Goal: Task Accomplishment & Management: Use online tool/utility

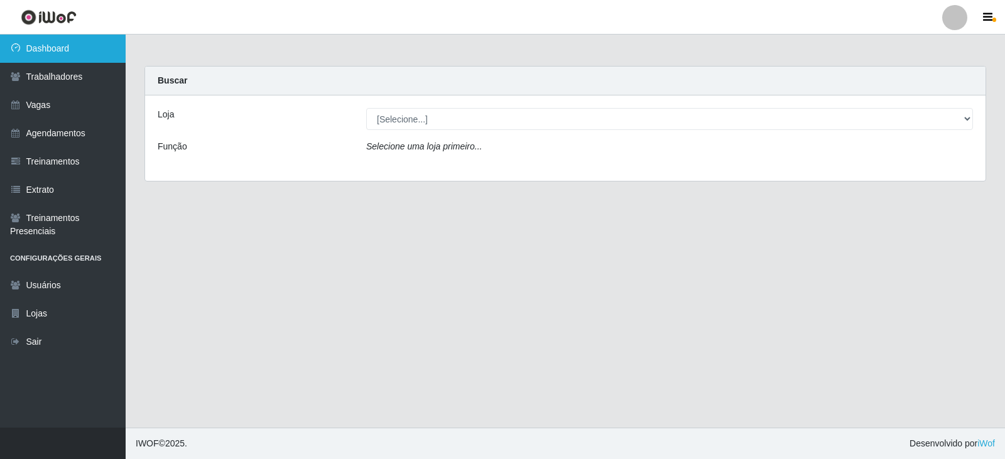
click at [30, 53] on link "Dashboard" at bounding box center [63, 49] width 126 height 28
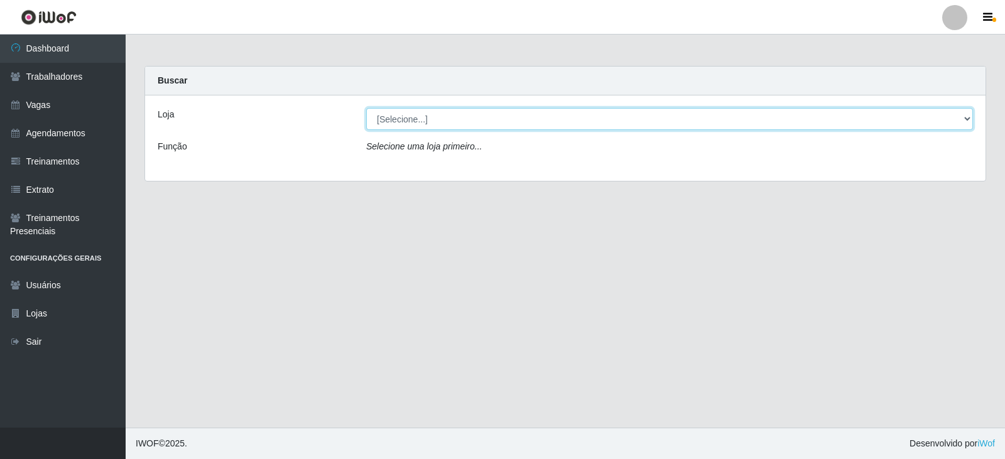
click at [412, 120] on select "[Selecione...] SuperFácil Atacado - Alto de São Manoel SuperFácil Atacado - Ema…" at bounding box center [669, 119] width 606 height 22
select select "540"
click at [366, 108] on select "[Selecione...] SuperFácil Atacado - Alto de São Manoel SuperFácil Atacado - Ema…" at bounding box center [669, 119] width 606 height 22
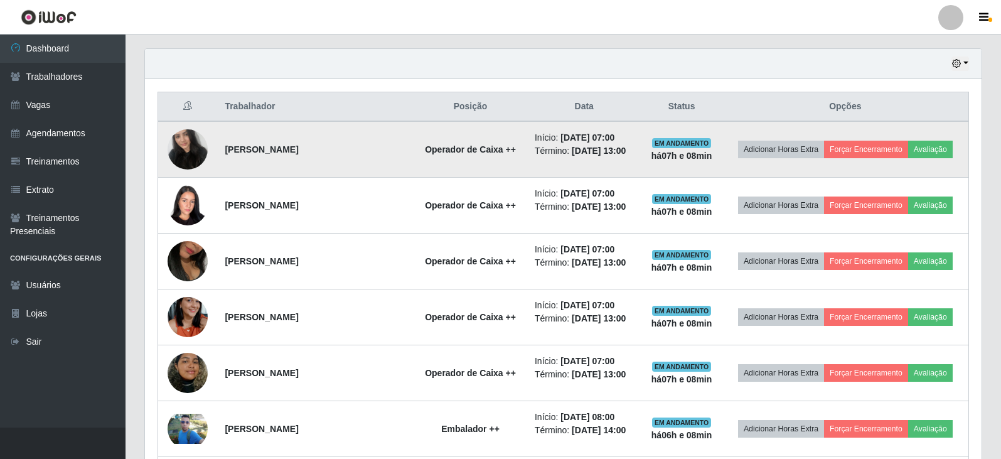
scroll to position [439, 0]
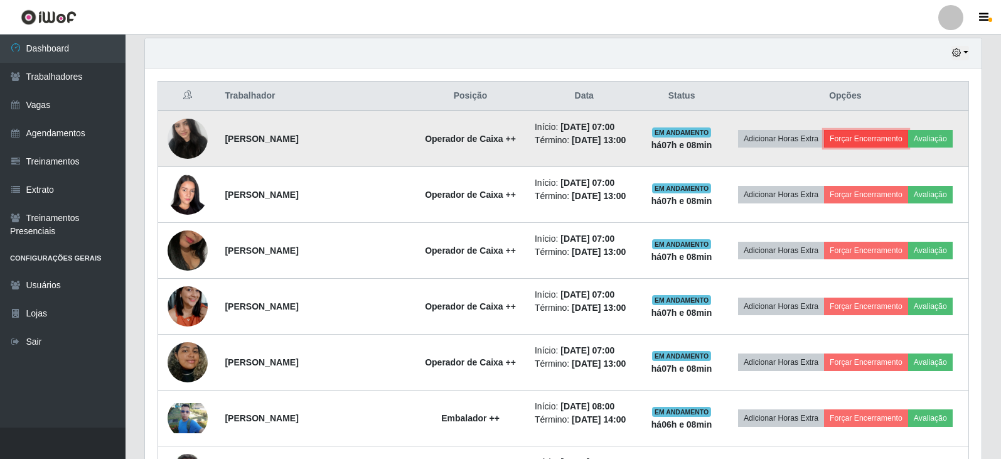
click at [860, 139] on button "Forçar Encerramento" at bounding box center [866, 139] width 84 height 18
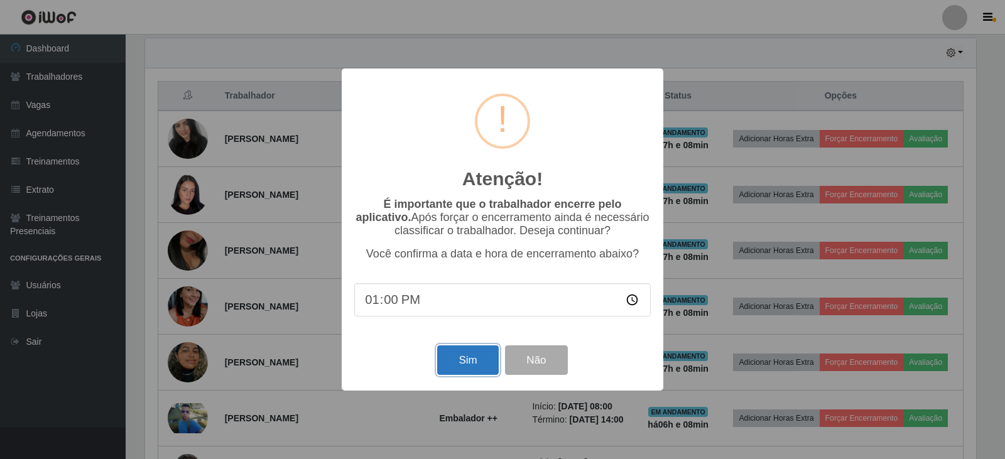
click at [478, 364] on button "Sim" at bounding box center [467, 360] width 61 height 30
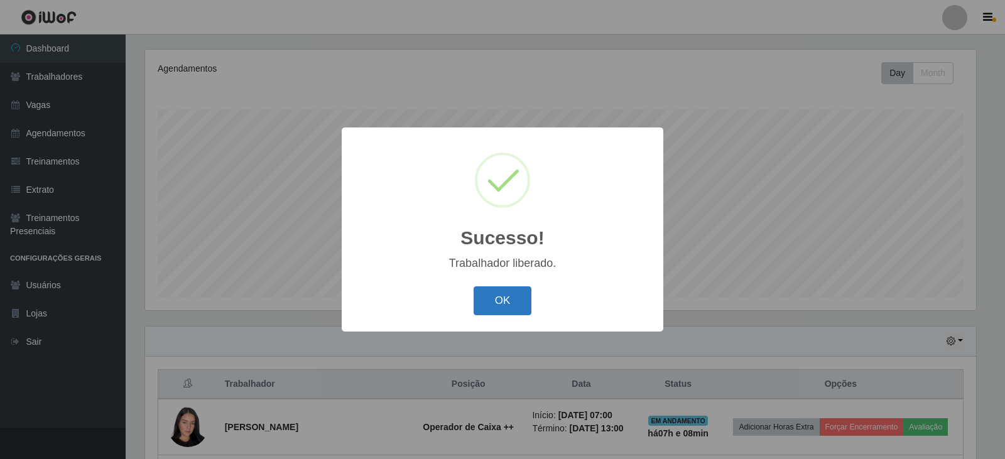
click at [502, 293] on button "OK" at bounding box center [502, 301] width 58 height 30
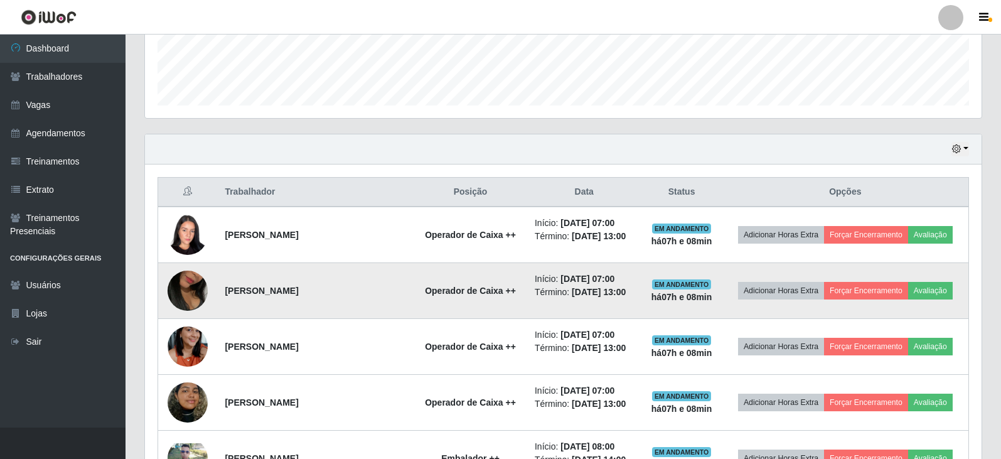
scroll to position [402, 0]
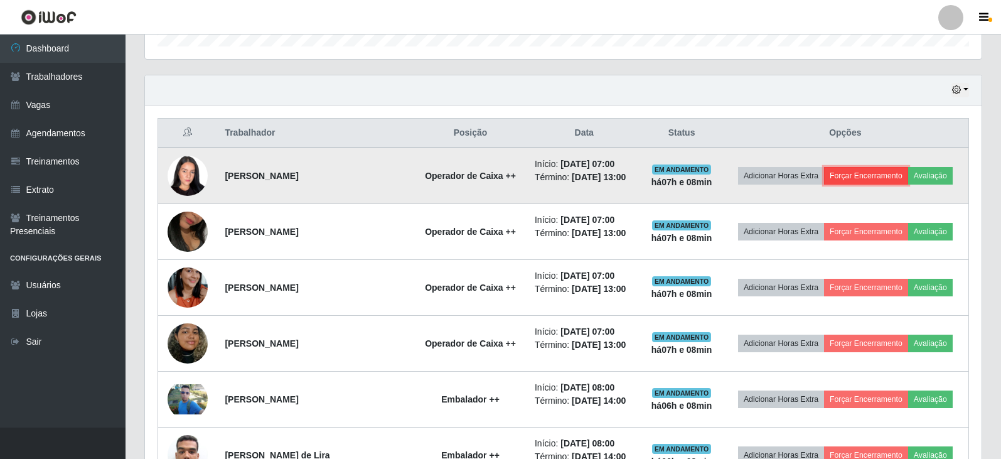
click at [868, 170] on button "Forçar Encerramento" at bounding box center [866, 176] width 84 height 18
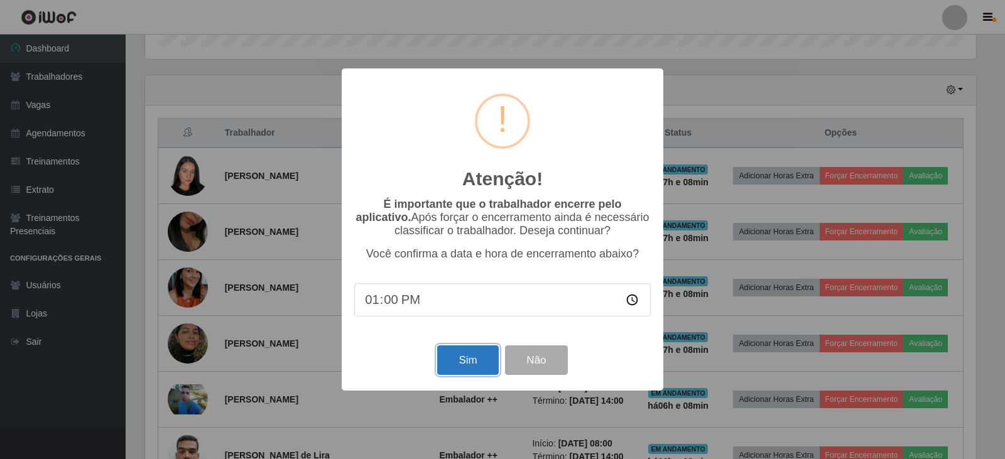
click at [462, 360] on button "Sim" at bounding box center [467, 360] width 61 height 30
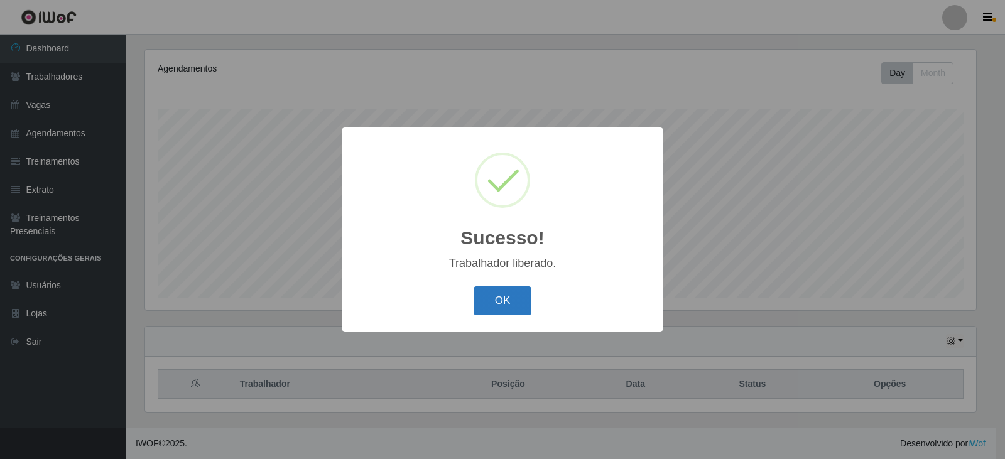
click at [485, 298] on button "OK" at bounding box center [502, 301] width 58 height 30
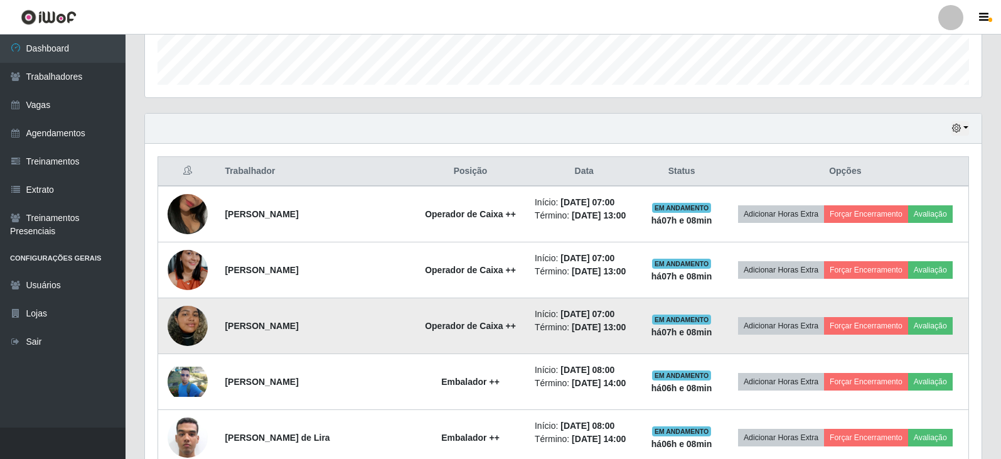
scroll to position [402, 0]
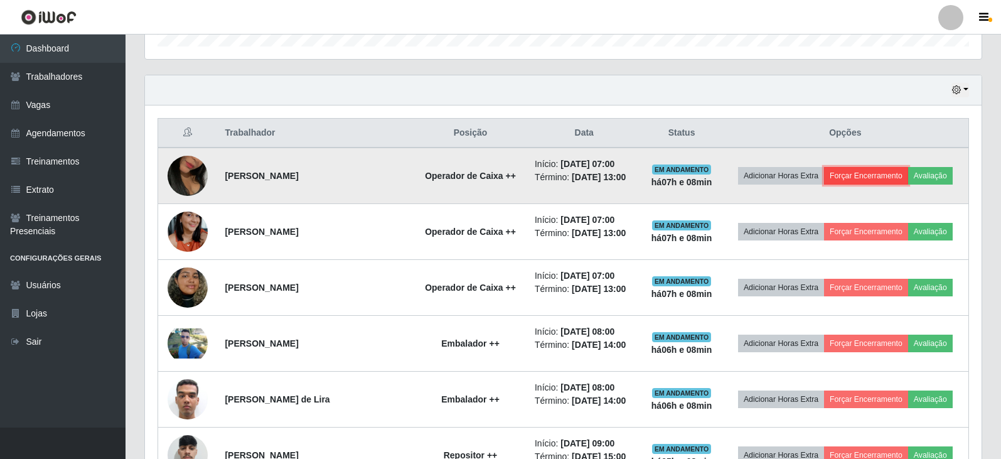
click at [864, 176] on button "Forçar Encerramento" at bounding box center [866, 176] width 84 height 18
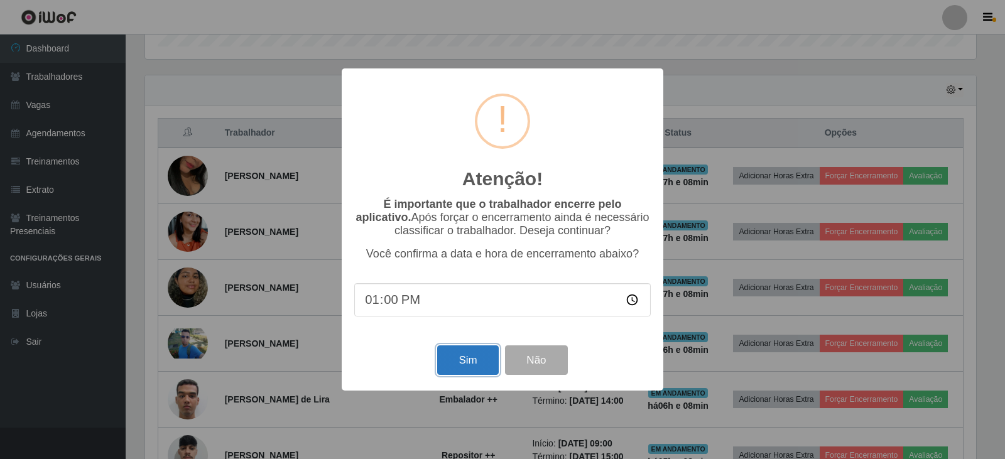
click at [450, 360] on button "Sim" at bounding box center [467, 360] width 61 height 30
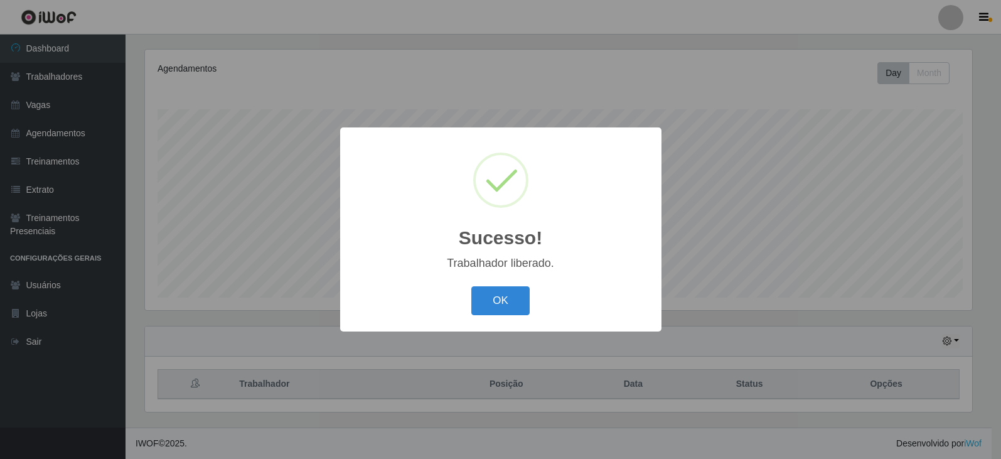
scroll to position [0, 0]
click at [506, 293] on button "OK" at bounding box center [502, 301] width 58 height 30
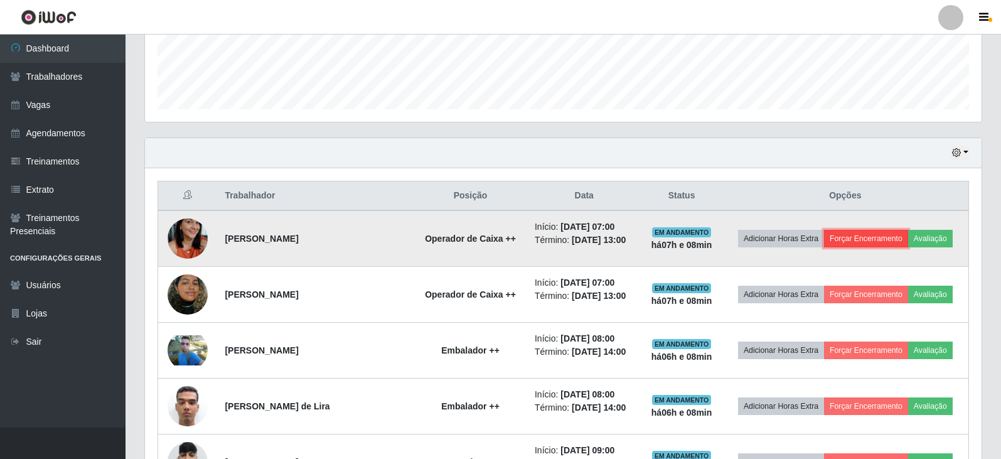
click at [892, 238] on button "Forçar Encerramento" at bounding box center [866, 239] width 84 height 18
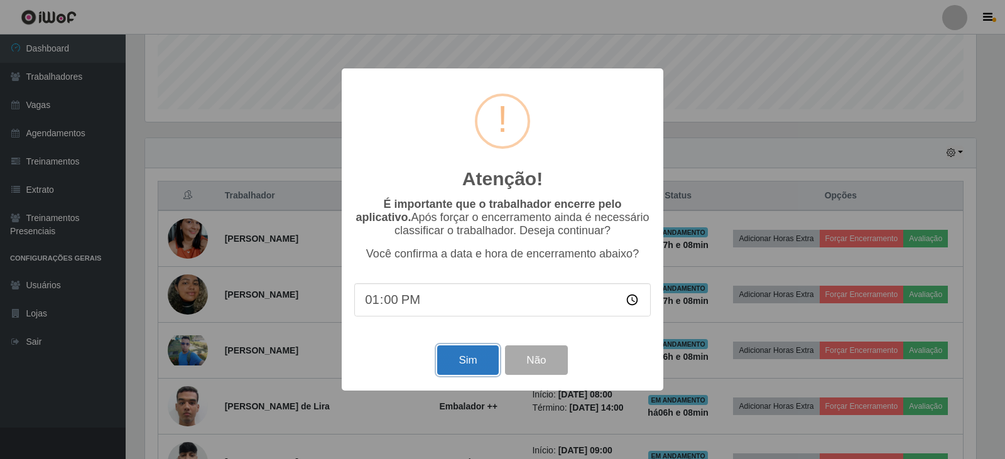
click at [461, 367] on button "Sim" at bounding box center [467, 360] width 61 height 30
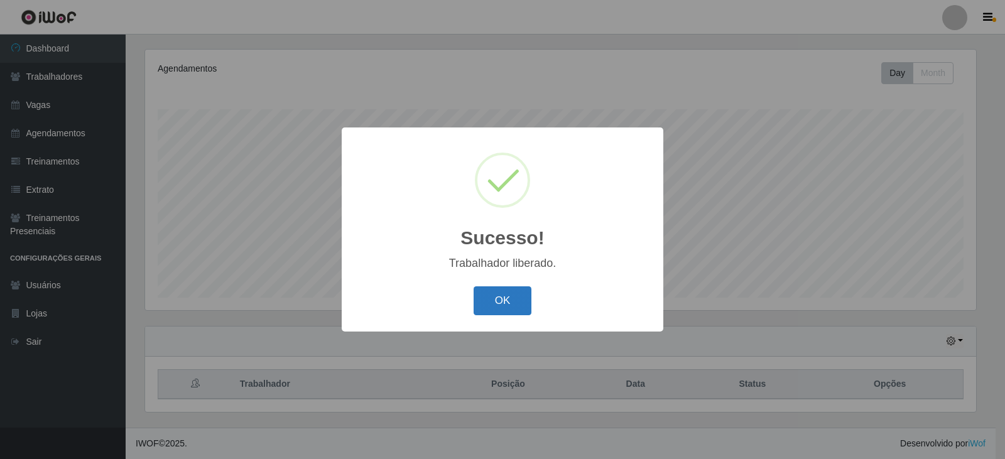
click at [508, 293] on button "OK" at bounding box center [502, 301] width 58 height 30
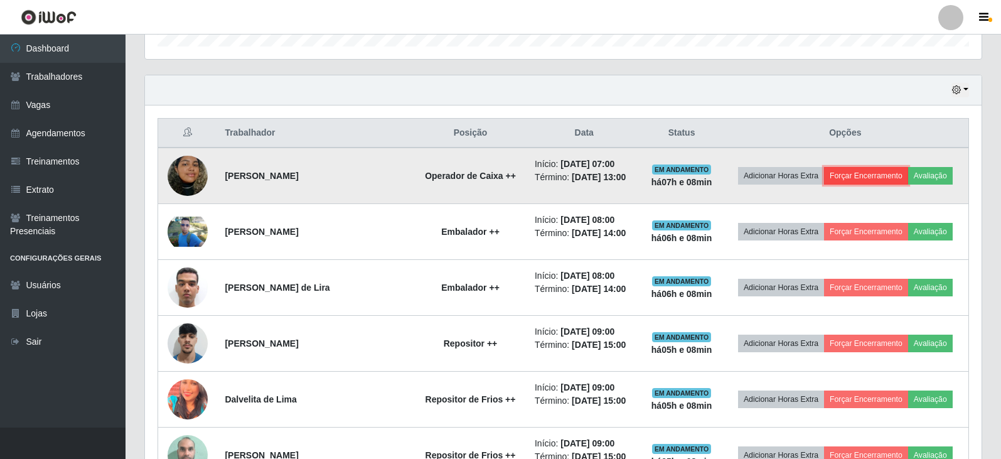
click at [870, 177] on button "Forçar Encerramento" at bounding box center [866, 176] width 84 height 18
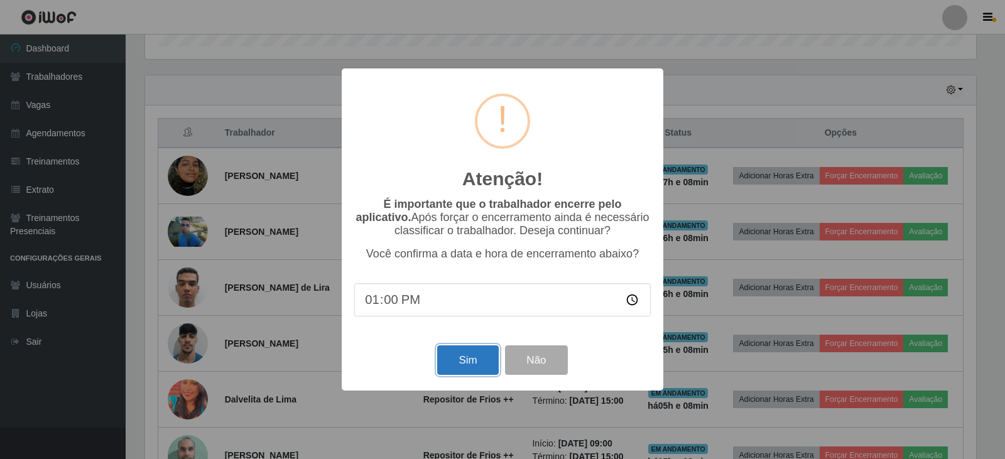
click at [482, 358] on button "Sim" at bounding box center [467, 360] width 61 height 30
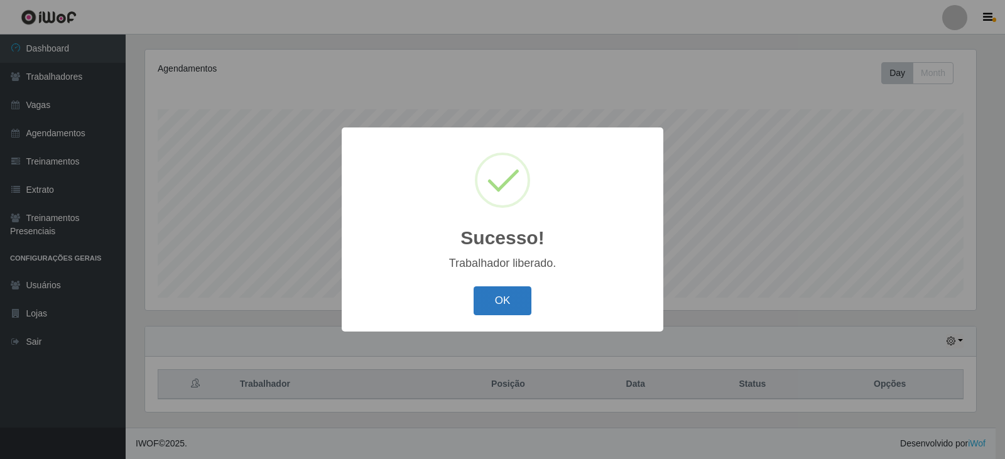
click at [512, 301] on button "OK" at bounding box center [502, 301] width 58 height 30
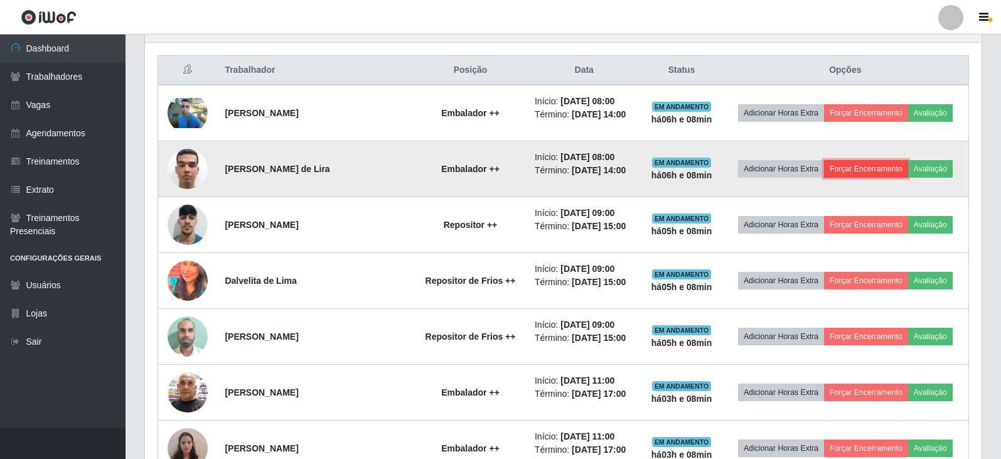
click at [859, 170] on button "Forçar Encerramento" at bounding box center [866, 169] width 84 height 18
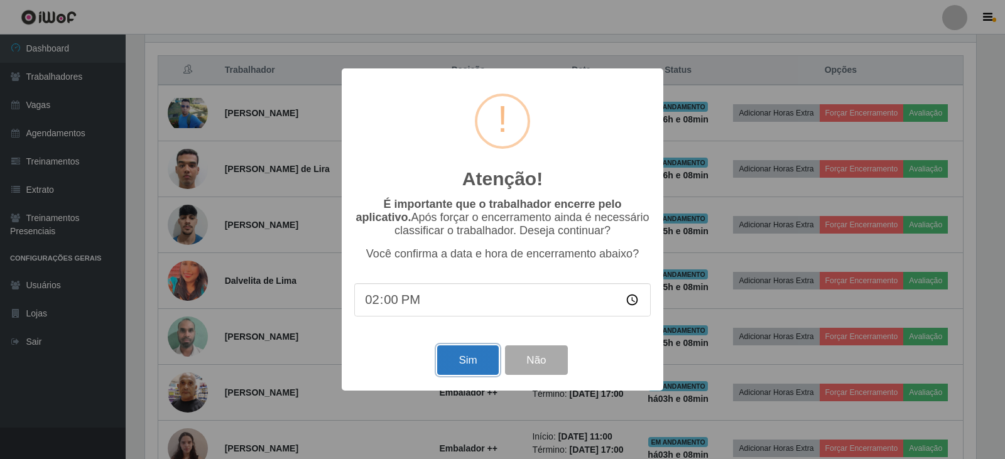
click at [457, 368] on button "Sim" at bounding box center [467, 360] width 61 height 30
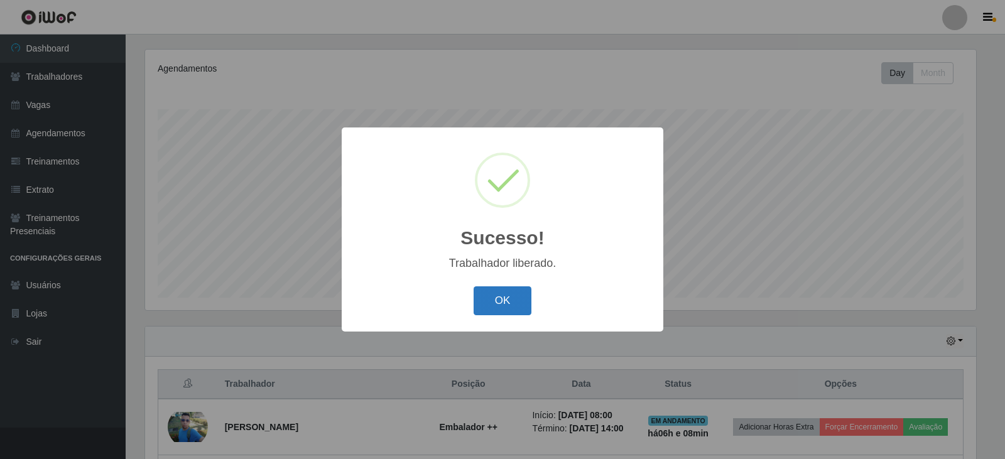
click at [517, 296] on button "OK" at bounding box center [502, 301] width 58 height 30
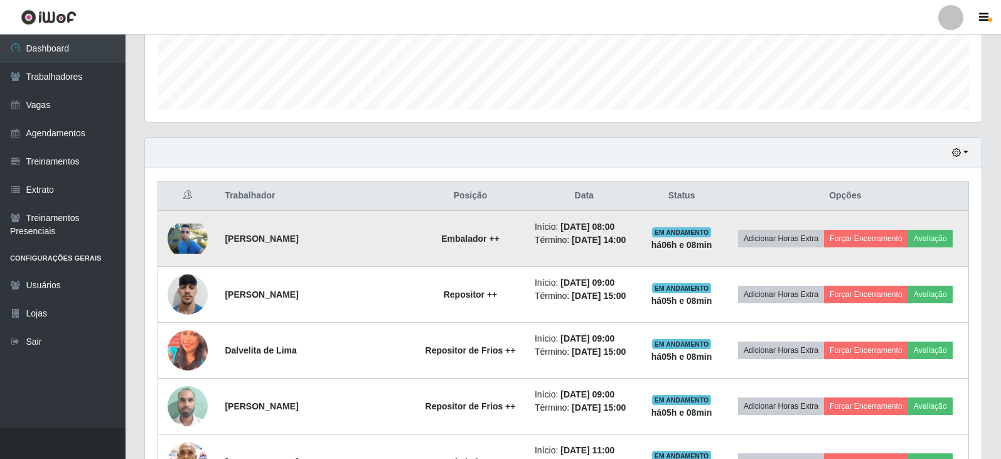
click at [174, 237] on img at bounding box center [188, 239] width 40 height 30
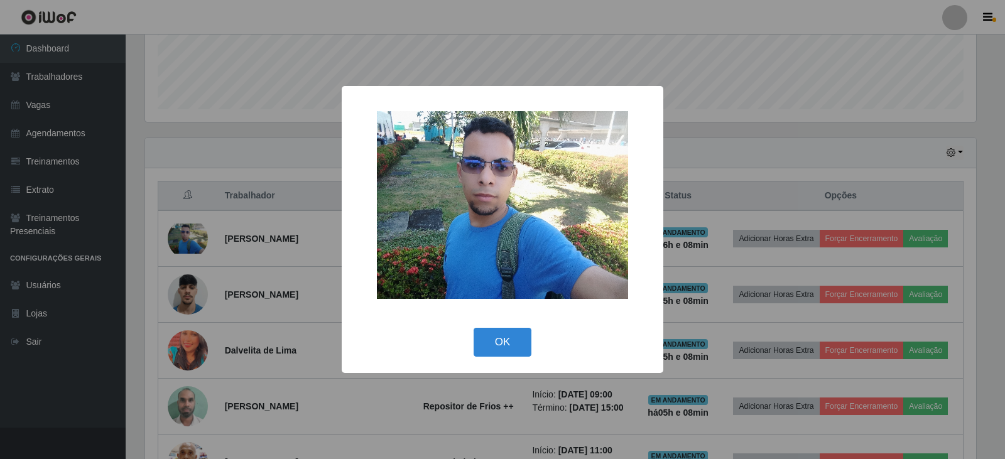
click at [400, 62] on div "× OK Cancel" at bounding box center [502, 229] width 1005 height 459
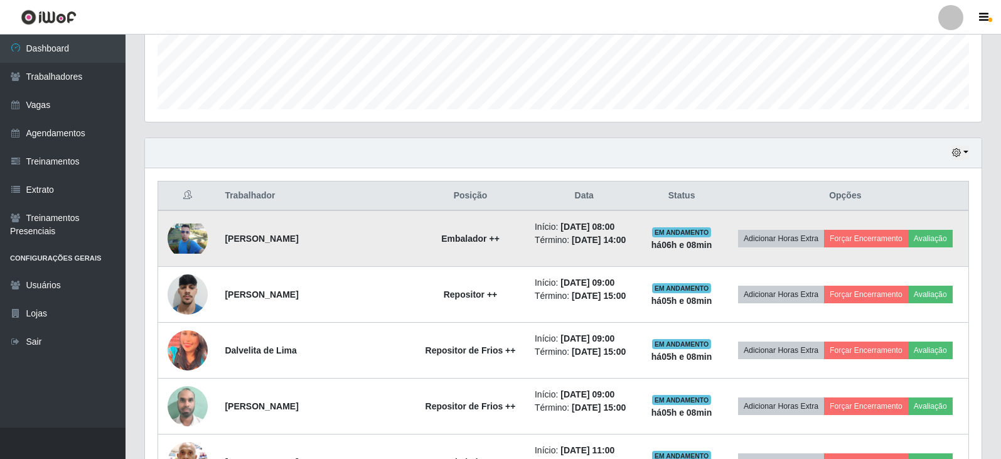
click at [188, 235] on img at bounding box center [188, 239] width 40 height 30
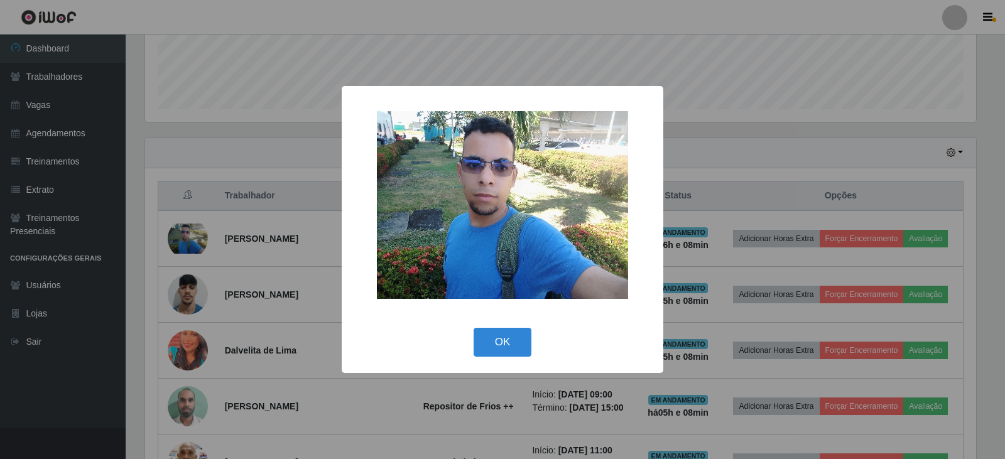
click at [515, 357] on div "OK Cancel" at bounding box center [502, 342] width 296 height 36
click at [527, 341] on button "OK" at bounding box center [502, 343] width 58 height 30
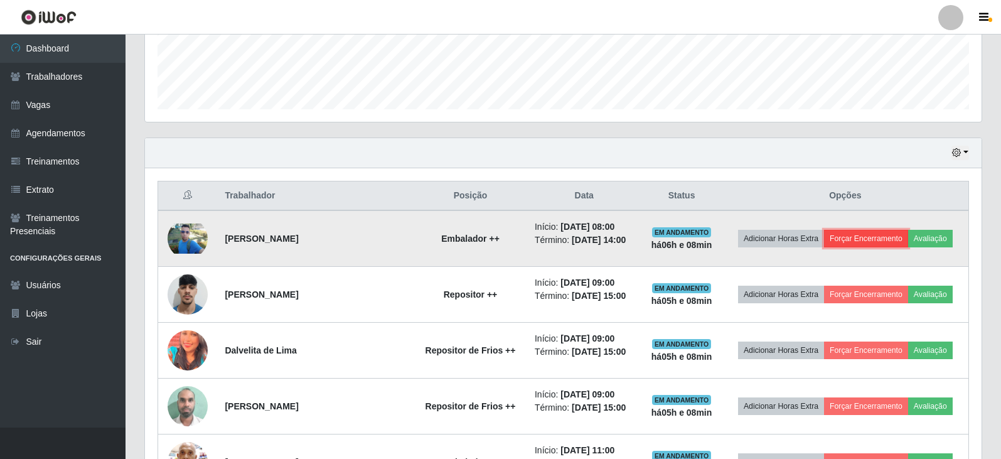
click at [859, 237] on button "Forçar Encerramento" at bounding box center [866, 239] width 84 height 18
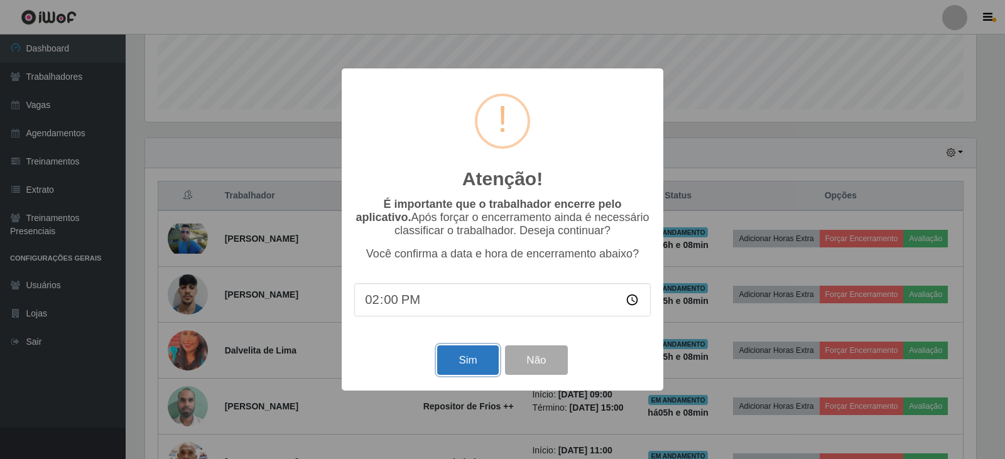
click at [466, 358] on button "Sim" at bounding box center [467, 360] width 61 height 30
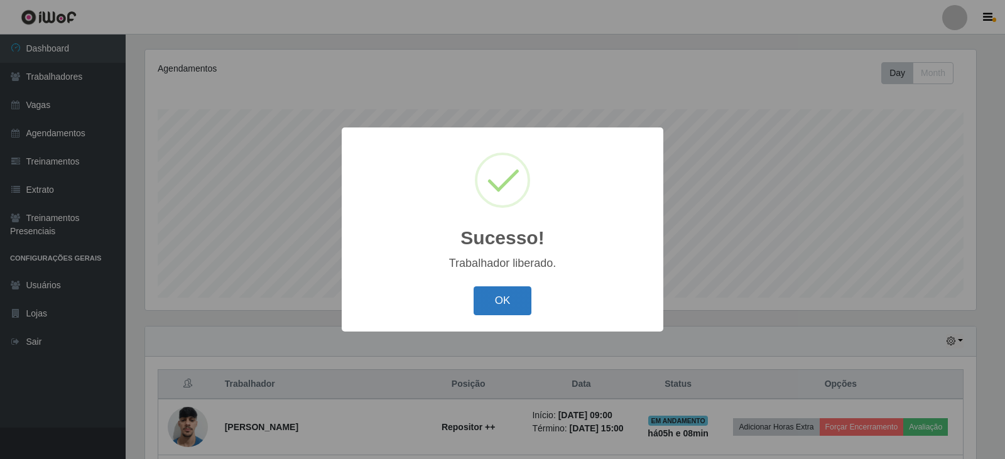
click at [503, 298] on button "OK" at bounding box center [502, 301] width 58 height 30
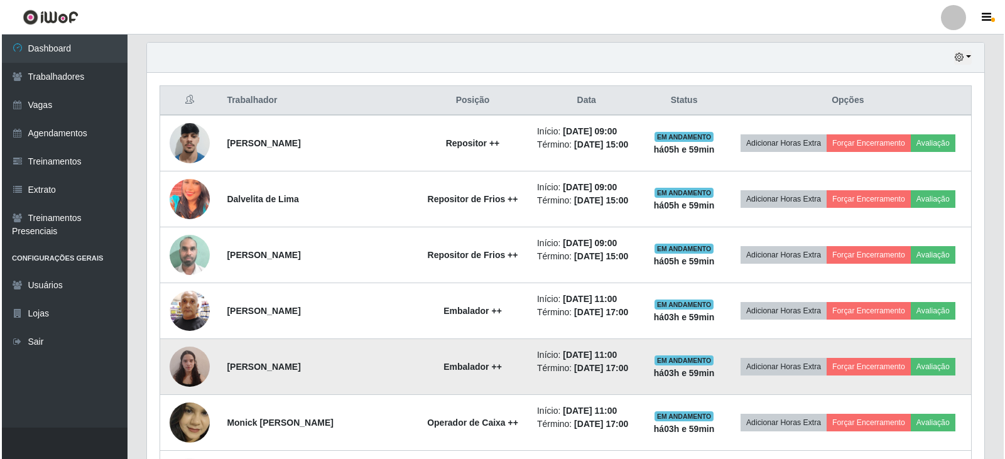
scroll to position [418, 0]
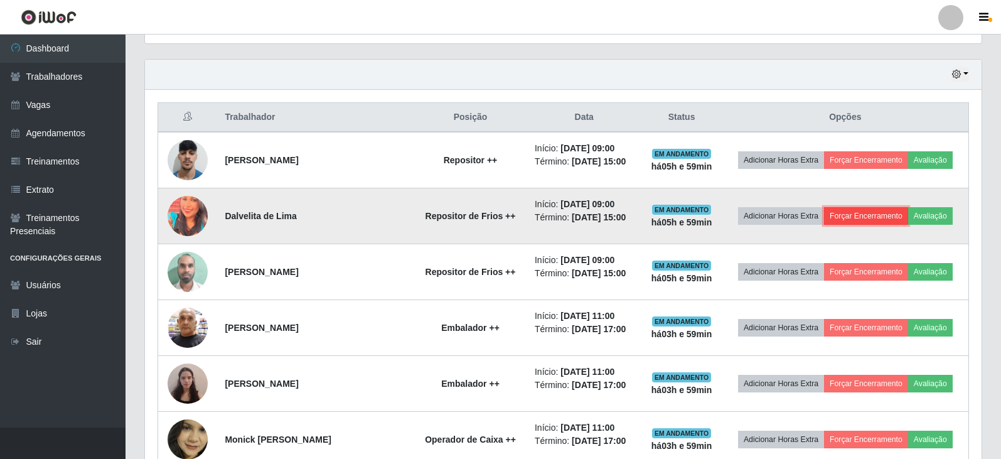
click at [855, 218] on button "Forçar Encerramento" at bounding box center [866, 216] width 84 height 18
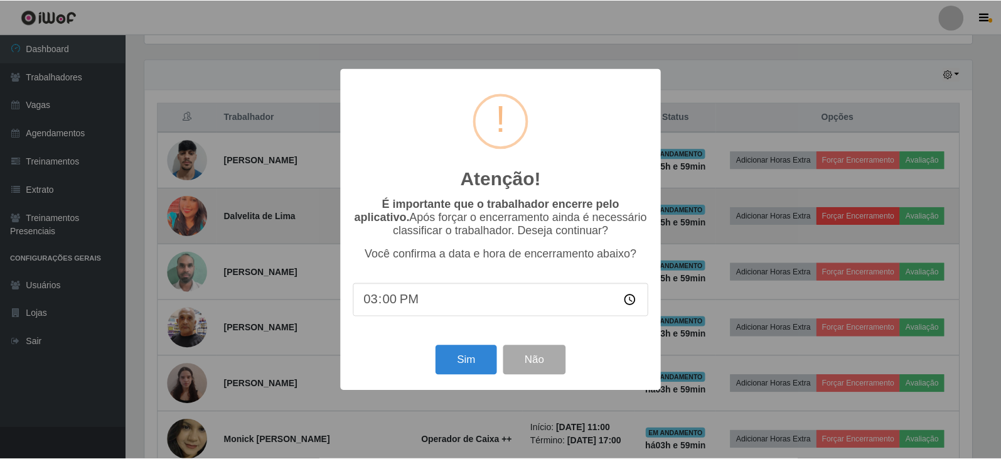
scroll to position [261, 831]
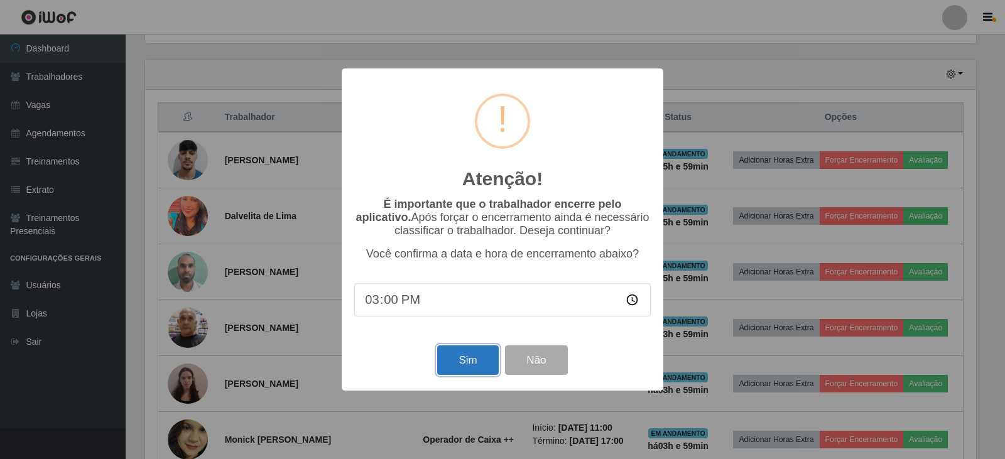
click at [472, 363] on button "Sim" at bounding box center [467, 360] width 61 height 30
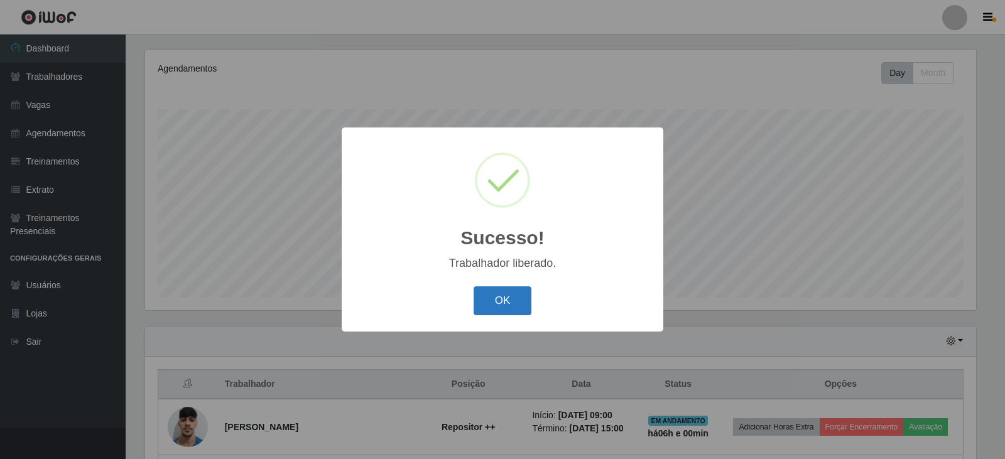
click at [505, 301] on button "OK" at bounding box center [502, 301] width 58 height 30
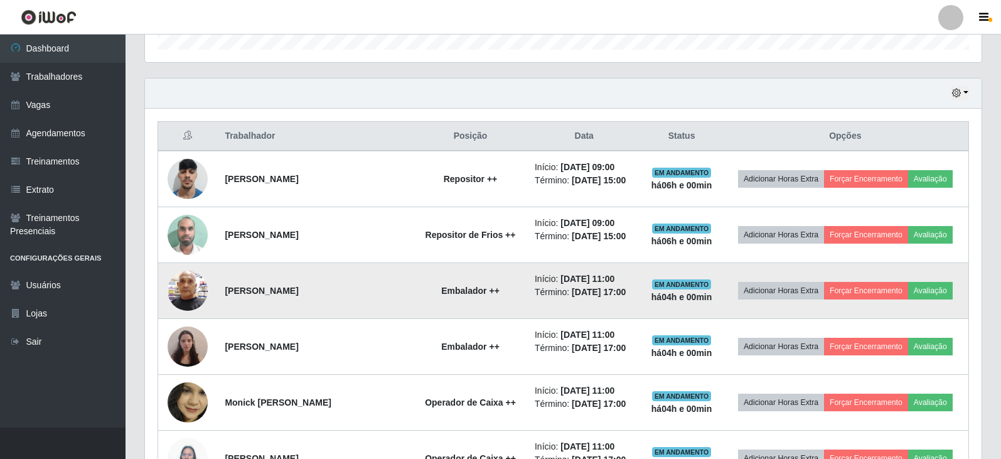
scroll to position [402, 0]
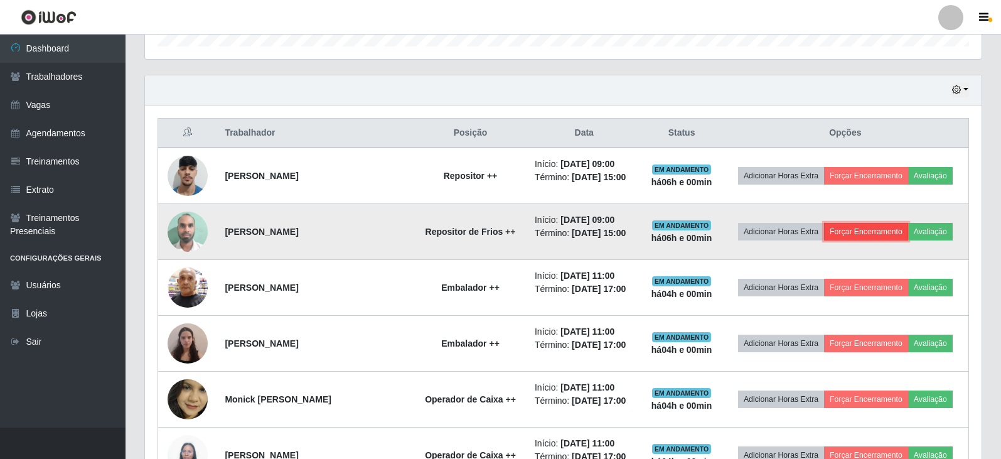
click at [883, 232] on button "Forçar Encerramento" at bounding box center [866, 232] width 84 height 18
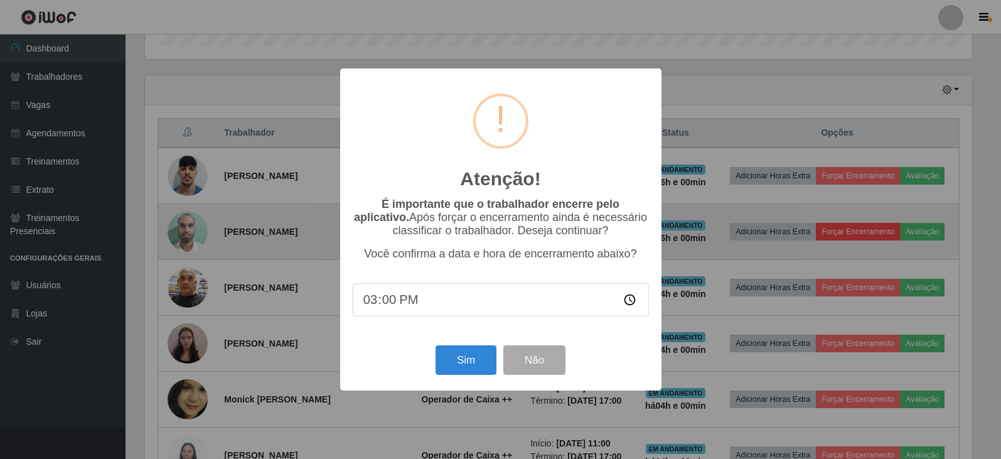
scroll to position [261, 831]
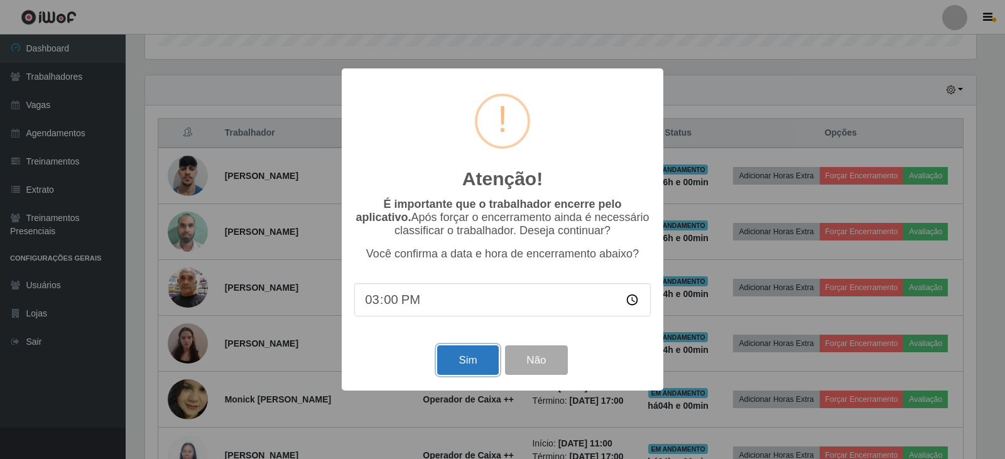
click at [464, 363] on button "Sim" at bounding box center [467, 360] width 61 height 30
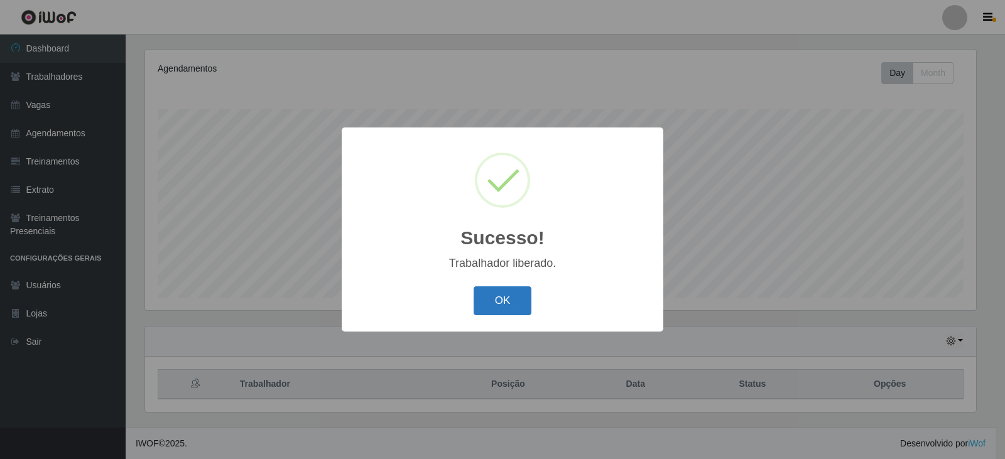
click at [497, 298] on button "OK" at bounding box center [502, 301] width 58 height 30
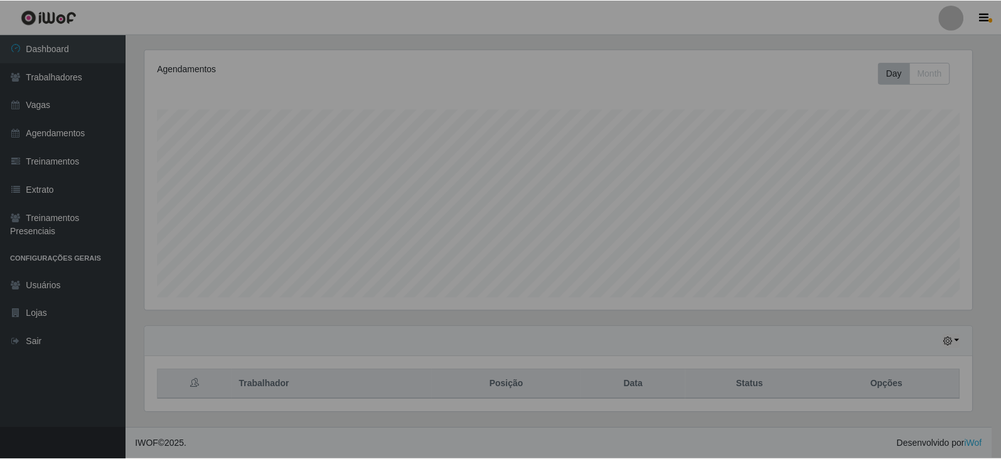
scroll to position [261, 837]
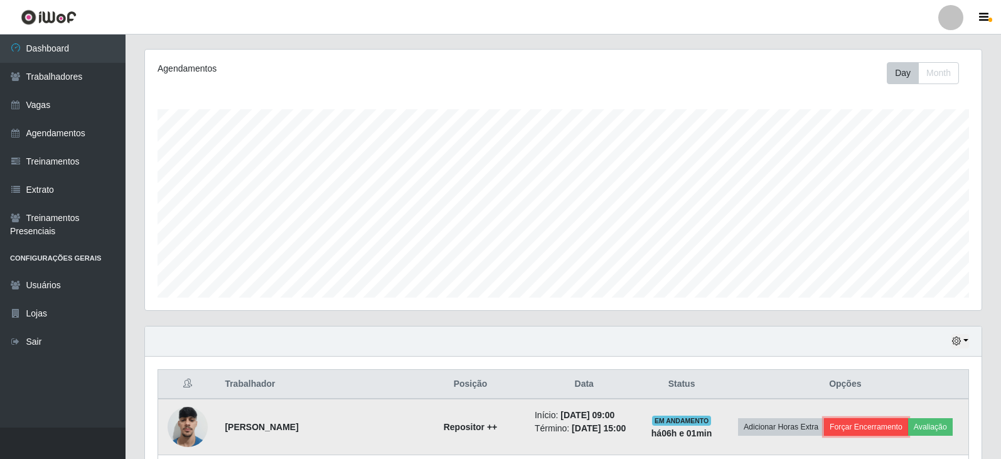
click at [898, 430] on button "Forçar Encerramento" at bounding box center [866, 427] width 84 height 18
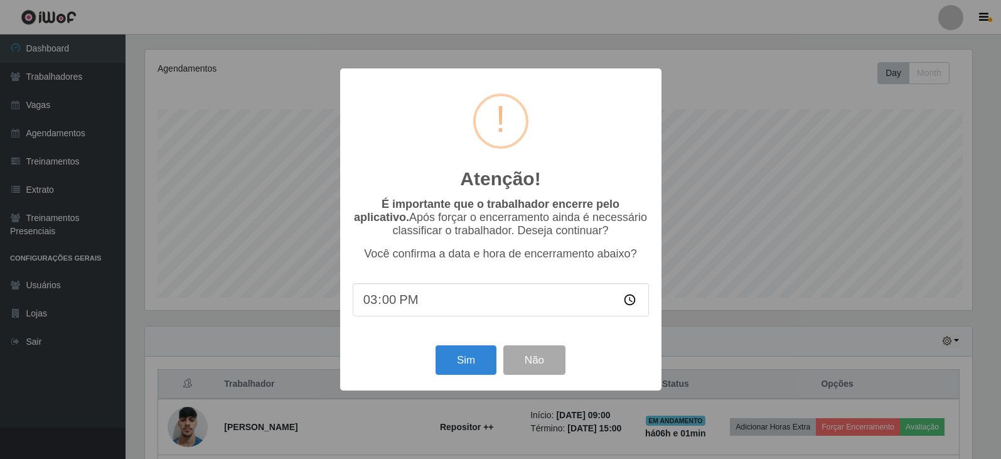
scroll to position [261, 831]
click at [489, 368] on button "Sim" at bounding box center [467, 360] width 61 height 30
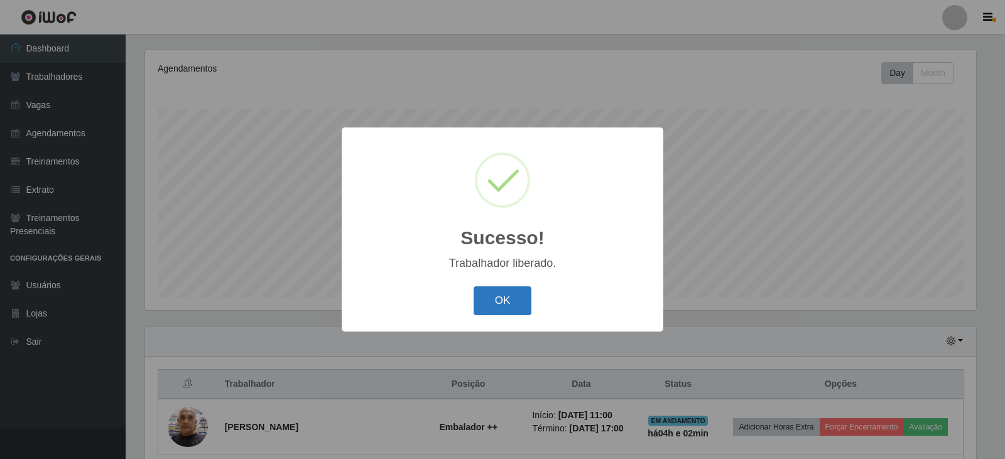
click at [481, 301] on button "OK" at bounding box center [502, 301] width 58 height 30
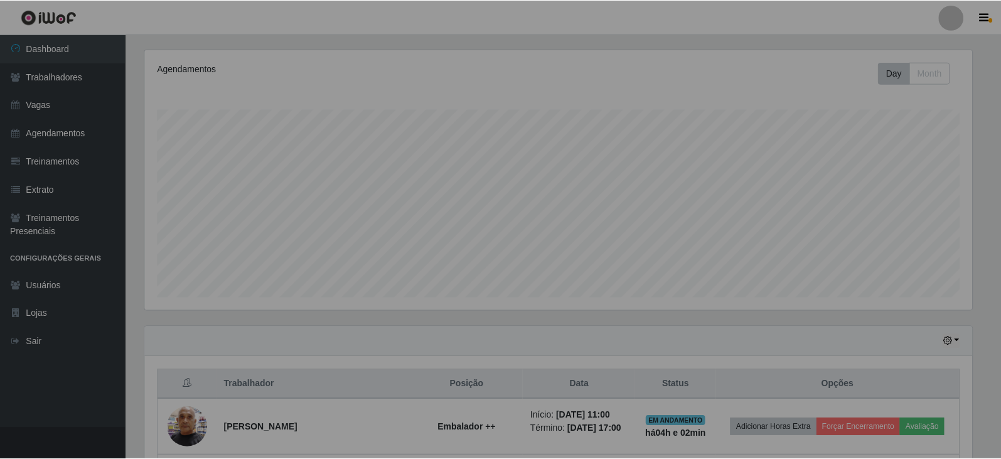
scroll to position [261, 837]
